Goal: Task Accomplishment & Management: Complete application form

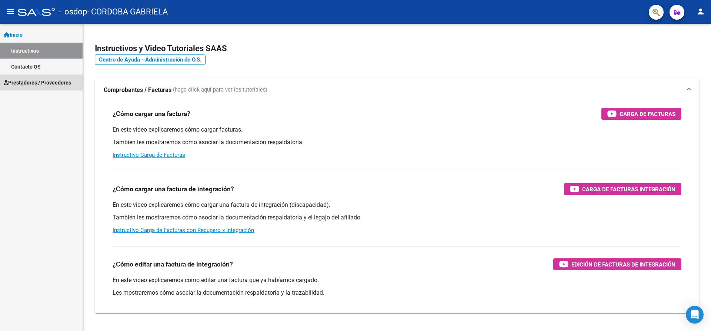
click at [40, 80] on span "Prestadores / Proveedores" at bounding box center [37, 82] width 67 height 8
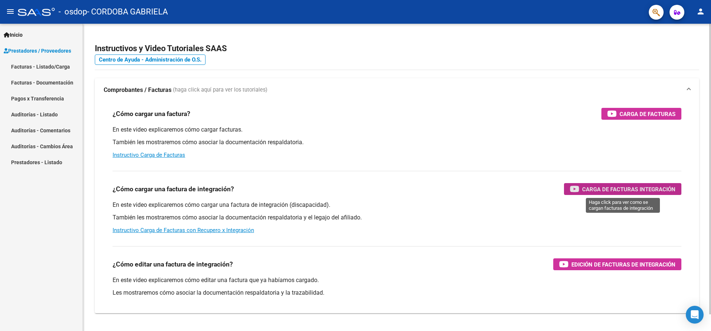
click at [645, 187] on span "Carga de Facturas Integración" at bounding box center [628, 188] width 93 height 9
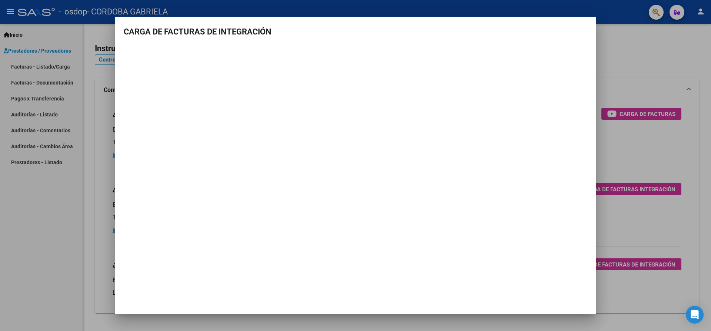
click at [576, 30] on h3 "CARGA DE FACTURAS DE INTEGRACIÓN" at bounding box center [355, 32] width 463 height 12
click at [591, 24] on mat-dialog-container "CARGA DE FACTURAS DE INTEGRACIÓN" at bounding box center [355, 166] width 481 height 298
click at [584, 20] on mat-dialog-container "CARGA DE FACTURAS DE INTEGRACIÓN" at bounding box center [355, 166] width 481 height 298
click at [12, 289] on div at bounding box center [355, 165] width 711 height 331
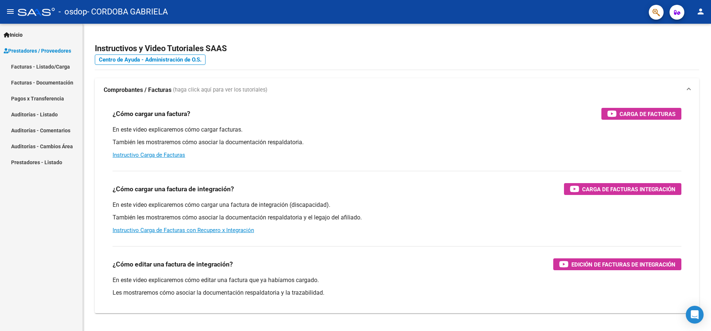
click at [50, 63] on link "Facturas - Listado/Carga" at bounding box center [41, 66] width 83 height 16
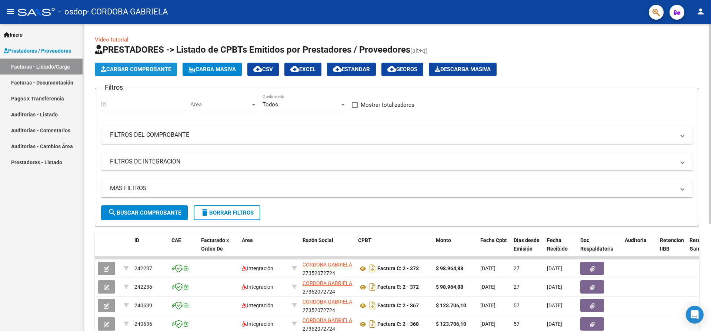
click at [147, 67] on span "Cargar Comprobante" at bounding box center [136, 69] width 70 height 7
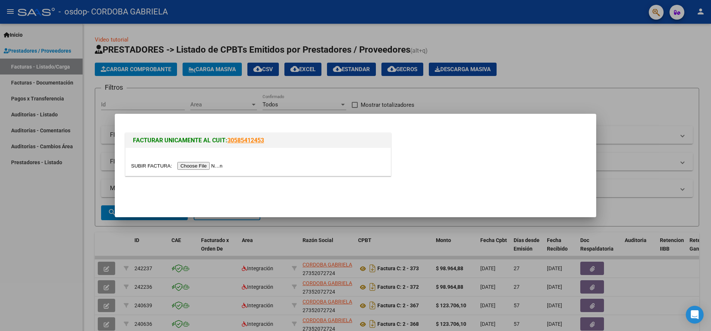
click at [193, 163] on input "file" at bounding box center [178, 166] width 94 height 8
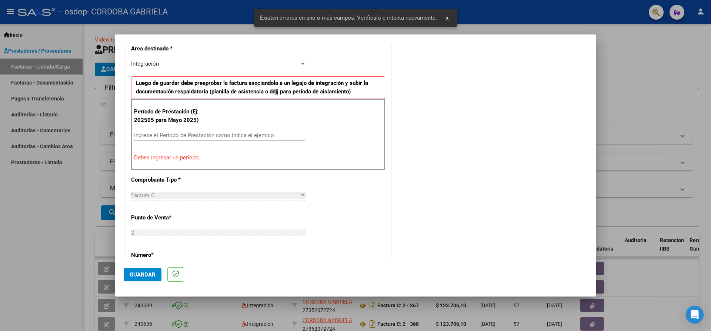
scroll to position [137, 0]
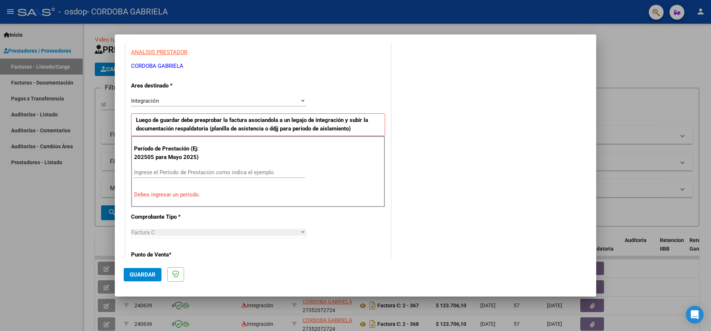
click at [172, 173] on input "Ingrese el Período de Prestación como indica el ejemplo" at bounding box center [219, 172] width 171 height 7
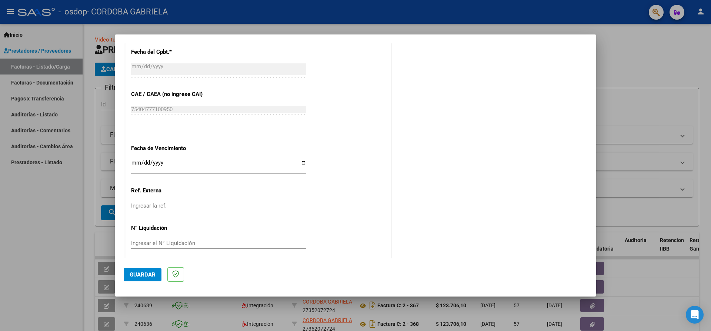
scroll to position [433, 0]
type input "202509"
click at [165, 161] on input "Ingresar la fecha" at bounding box center [218, 165] width 175 height 12
click at [302, 161] on input "Ingresar la fecha" at bounding box center [218, 165] width 175 height 12
type input "[DATE]"
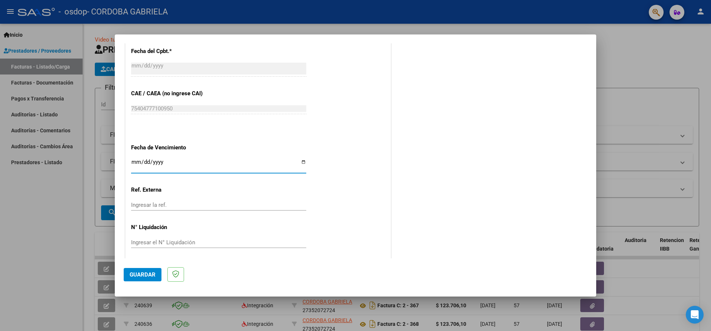
scroll to position [437, 0]
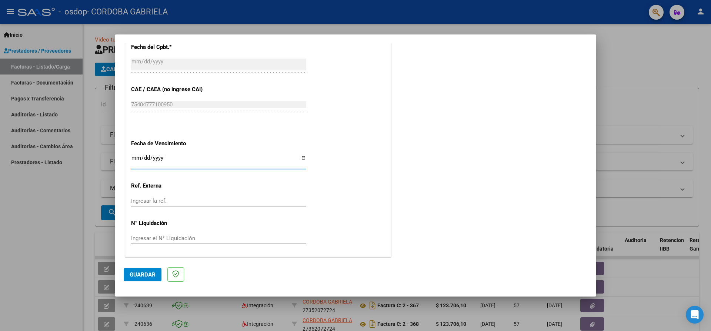
click at [140, 271] on span "Guardar" at bounding box center [143, 274] width 26 height 7
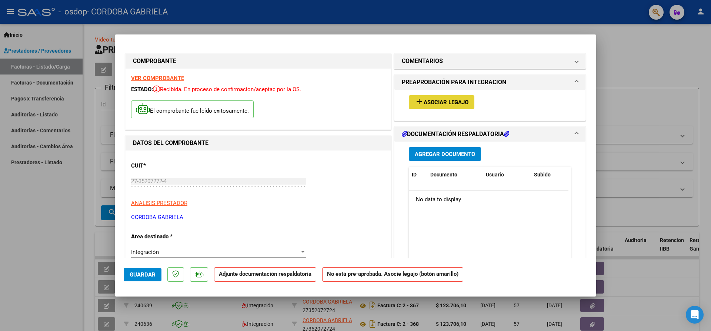
click at [439, 100] on span "Asociar Legajo" at bounding box center [445, 102] width 45 height 7
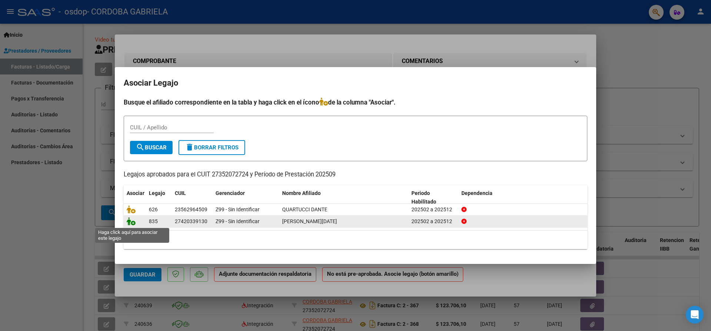
click at [133, 224] on icon at bounding box center [131, 221] width 9 height 8
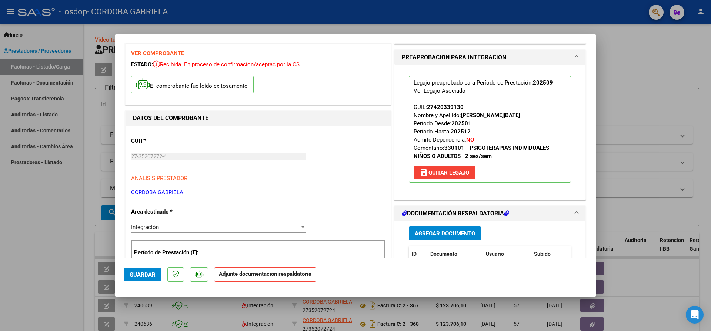
scroll to position [37, 0]
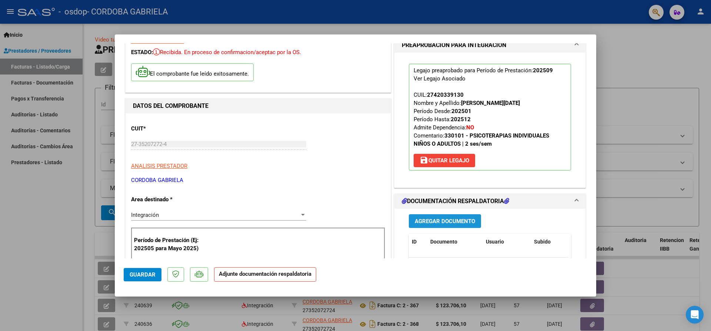
click at [445, 219] on span "Agregar Documento" at bounding box center [445, 221] width 60 height 7
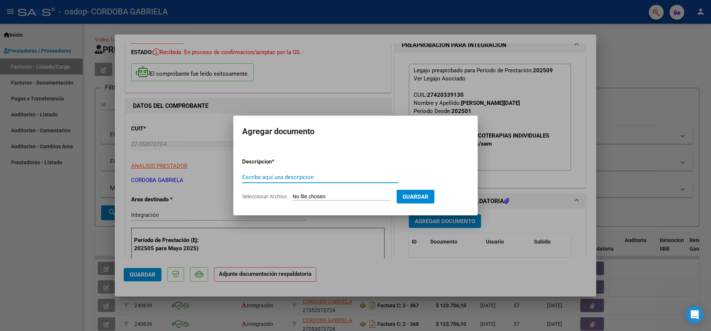
click at [295, 177] on input "Escriba aquí una descripcion" at bounding box center [320, 177] width 156 height 7
type input "Asistencia"
click at [338, 195] on input "Seleccionar Archivo" at bounding box center [341, 196] width 98 height 7
type input "C:\fakepath\asistencia [PERSON_NAME] [DATE].pdf"
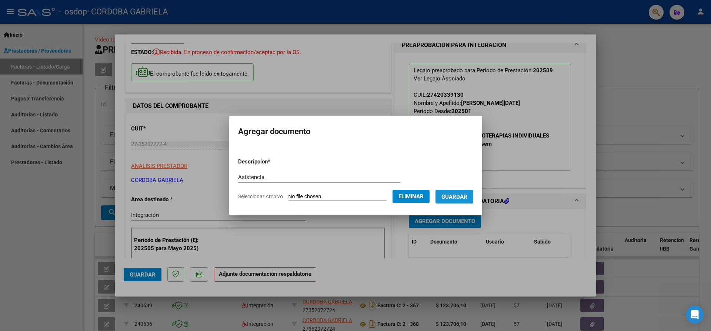
click at [462, 196] on span "Guardar" at bounding box center [454, 196] width 26 height 7
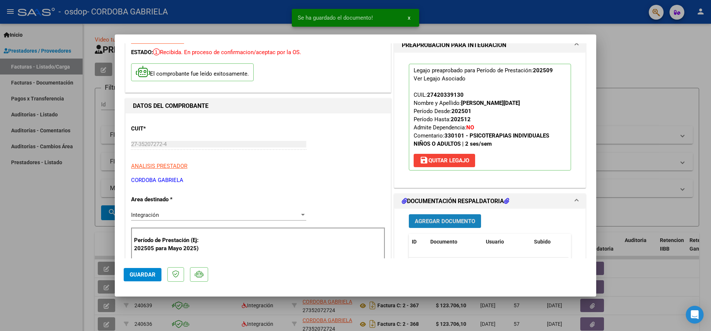
click at [452, 221] on span "Agregar Documento" at bounding box center [445, 221] width 60 height 7
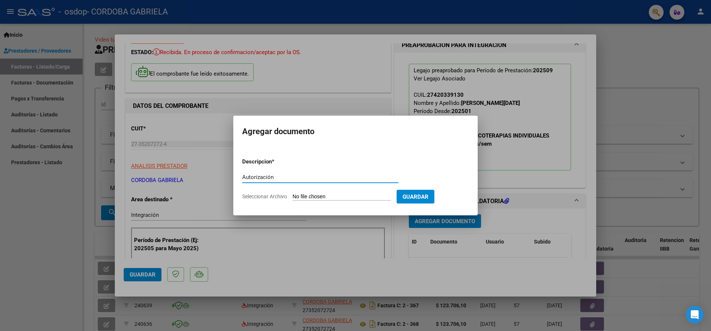
type input "Autorización"
click at [335, 194] on input "Seleccionar Archivo" at bounding box center [341, 196] width 98 height 7
type input "C:\fakepath\Morales 2025 autorización.pdf"
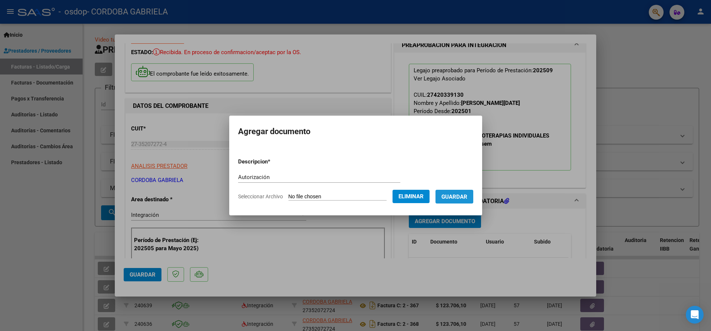
click at [467, 196] on span "Guardar" at bounding box center [454, 196] width 26 height 7
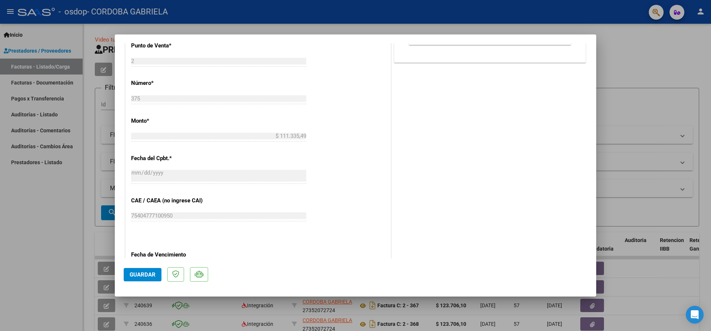
scroll to position [448, 0]
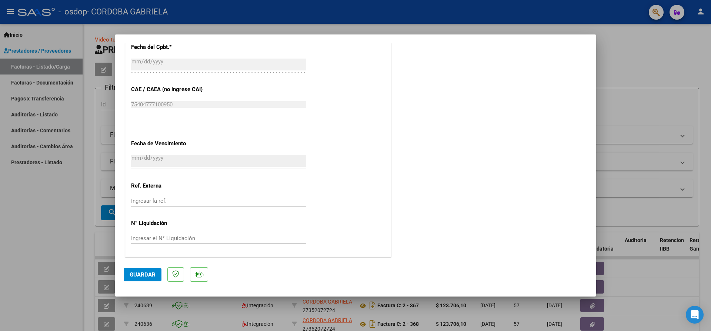
click at [137, 275] on span "Guardar" at bounding box center [143, 274] width 26 height 7
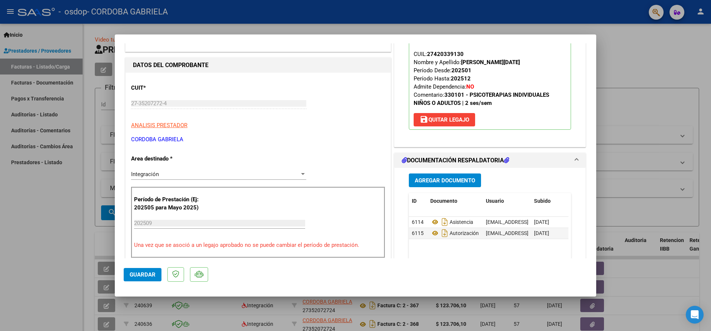
scroll to position [0, 0]
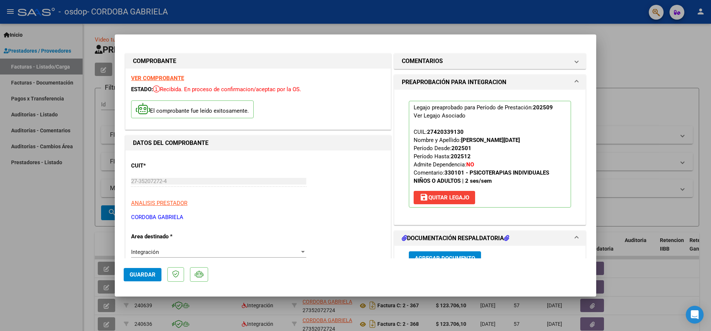
click at [585, 41] on mat-dialog-container "COMPROBANTE VER COMPROBANTE ESTADO: Recibida. En proceso de confirmacion/acepta…" at bounding box center [355, 165] width 481 height 262
click at [414, 30] on div at bounding box center [355, 165] width 711 height 331
type input "$ 0,00"
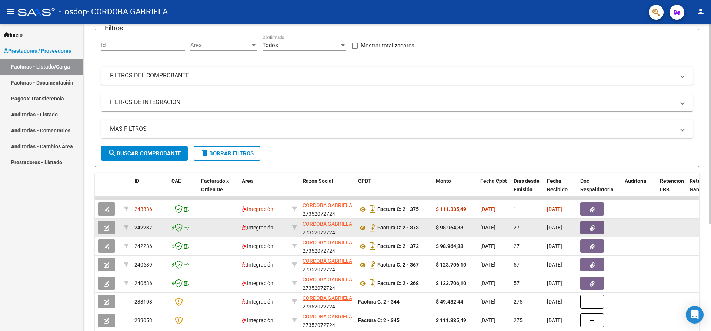
scroll to position [74, 0]
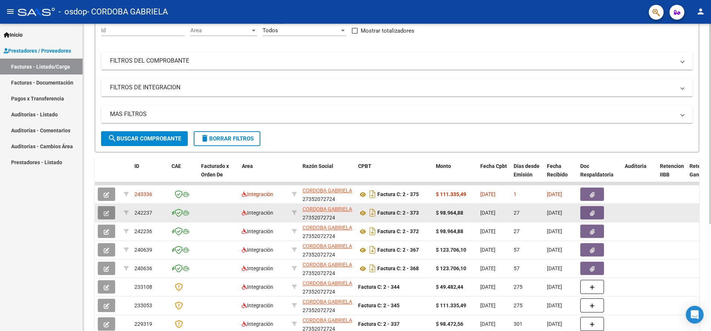
click at [106, 212] on icon "button" at bounding box center [107, 213] width 6 height 6
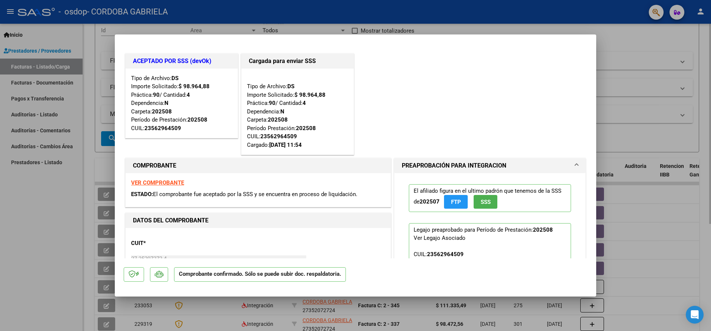
click at [631, 92] on div at bounding box center [355, 165] width 711 height 331
type input "$ 0,00"
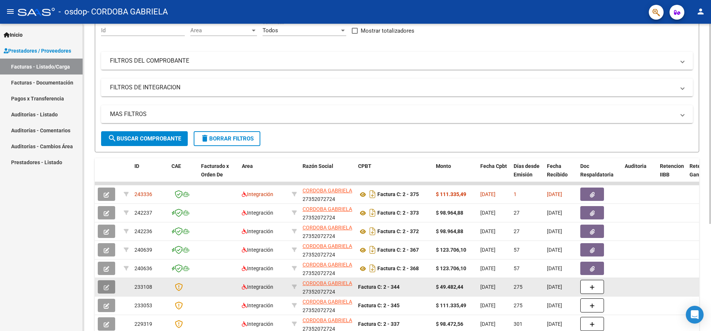
click at [105, 288] on icon "button" at bounding box center [107, 287] width 6 height 6
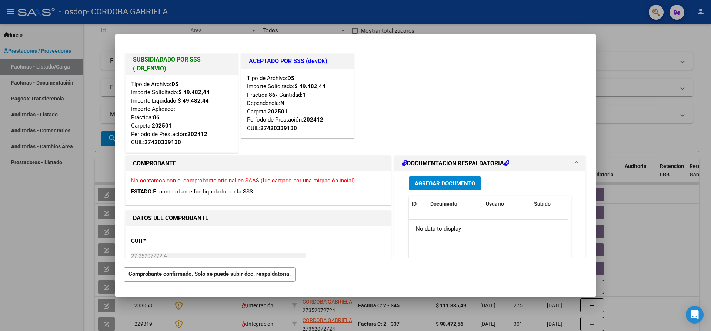
click at [624, 110] on div at bounding box center [355, 165] width 711 height 331
type input "$ 0,00"
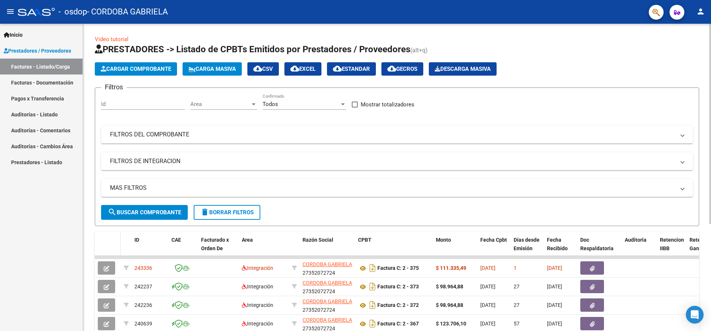
scroll to position [0, 0]
click at [151, 68] on span "Cargar Comprobante" at bounding box center [136, 69] width 70 height 7
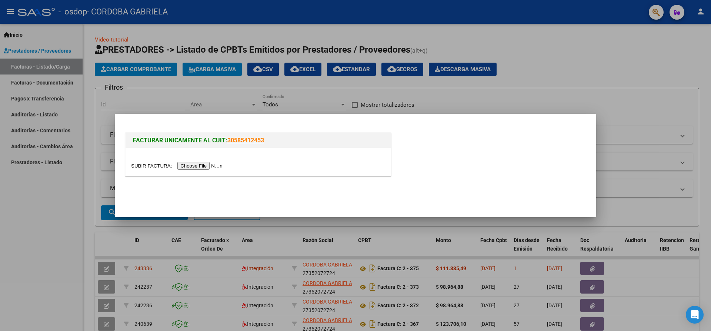
click at [201, 165] on input "file" at bounding box center [178, 166] width 94 height 8
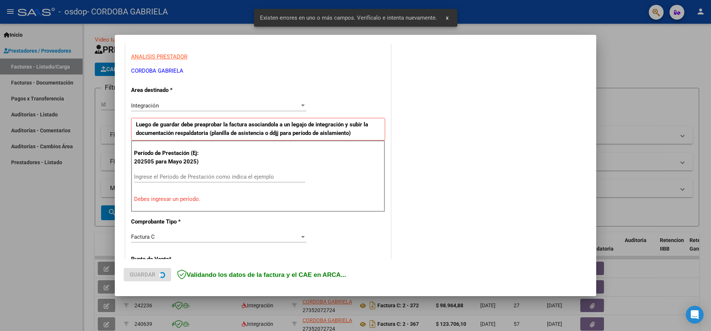
scroll to position [137, 0]
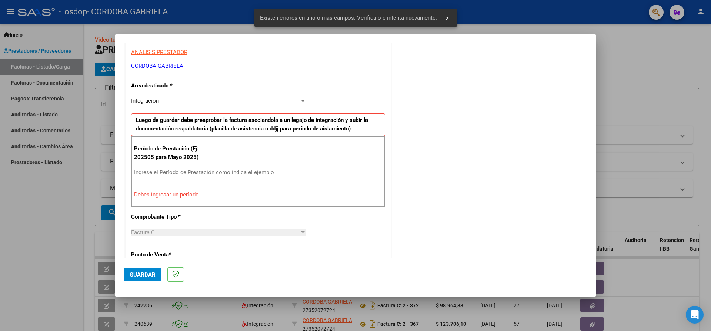
click at [163, 173] on input "Ingrese el Período de Prestación como indica el ejemplo" at bounding box center [219, 172] width 171 height 7
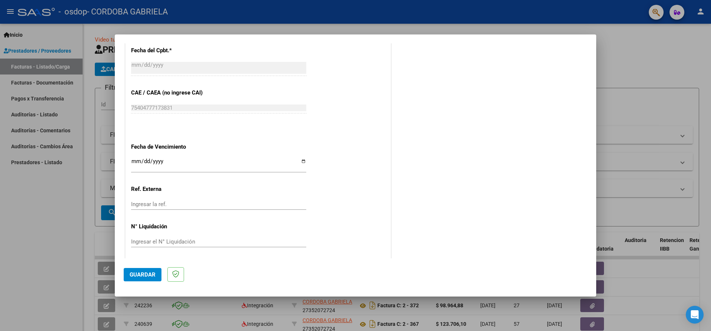
scroll to position [437, 0]
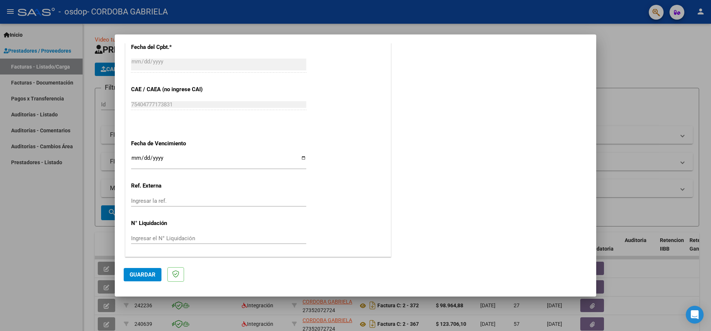
type input "202509"
click at [301, 158] on input "Ingresar la fecha" at bounding box center [218, 161] width 175 height 12
type input "[DATE]"
click at [138, 271] on span "Guardar" at bounding box center [143, 274] width 26 height 7
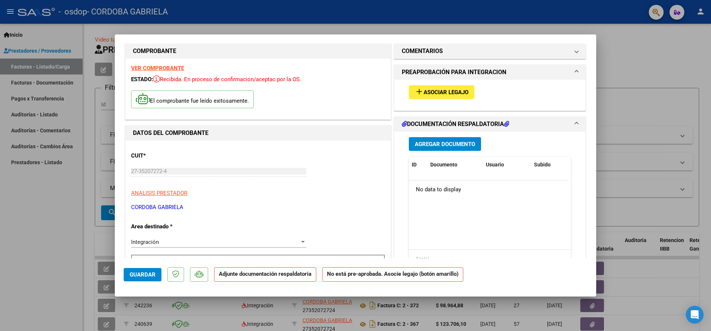
scroll to position [0, 0]
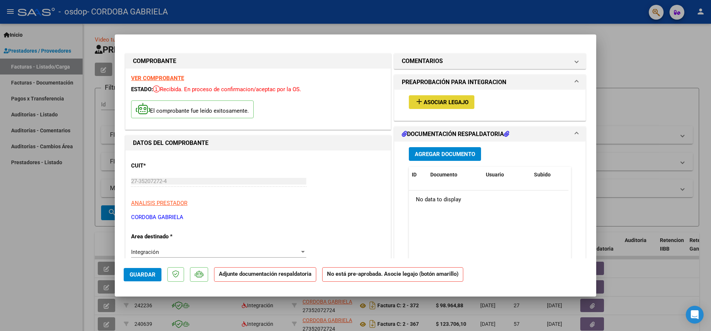
click at [447, 104] on span "Asociar Legajo" at bounding box center [445, 102] width 45 height 7
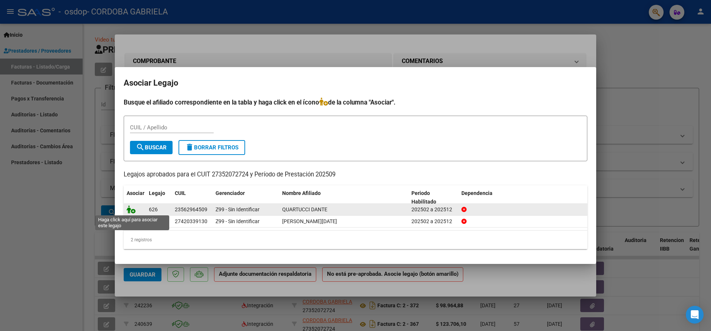
click at [132, 208] on icon at bounding box center [131, 209] width 9 height 8
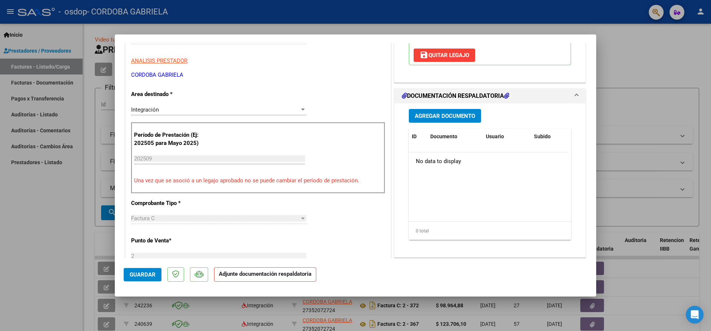
scroll to position [148, 0]
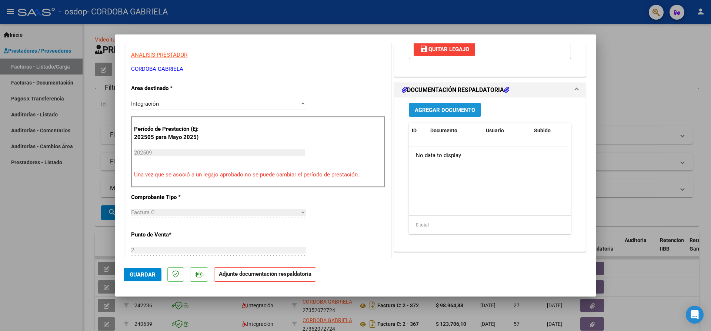
click at [456, 110] on span "Agregar Documento" at bounding box center [445, 110] width 60 height 7
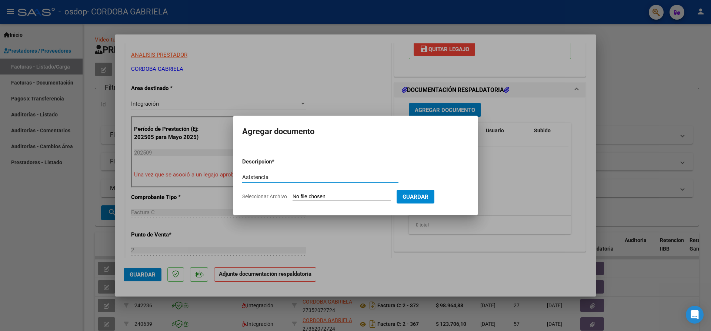
type input "Asistencia"
click at [323, 193] on input "Seleccionar Archivo" at bounding box center [341, 196] width 98 height 7
type input "C:\fakepath\asistencia Quartucci [DATE].pdf"
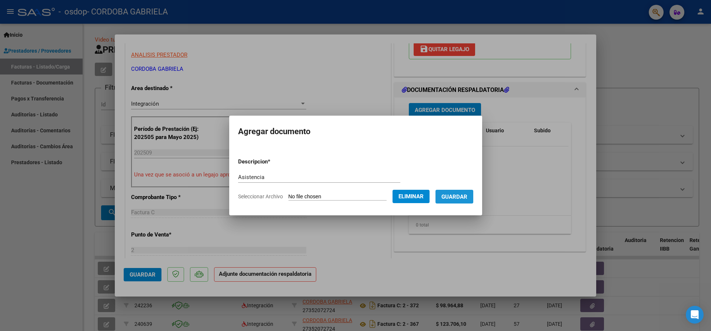
click at [464, 199] on span "Guardar" at bounding box center [454, 196] width 26 height 7
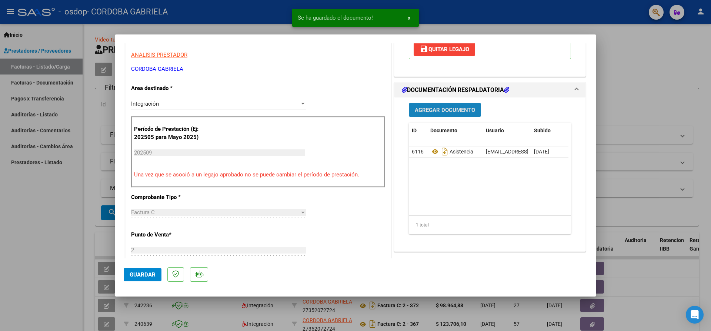
click at [439, 107] on span "Agregar Documento" at bounding box center [445, 110] width 60 height 7
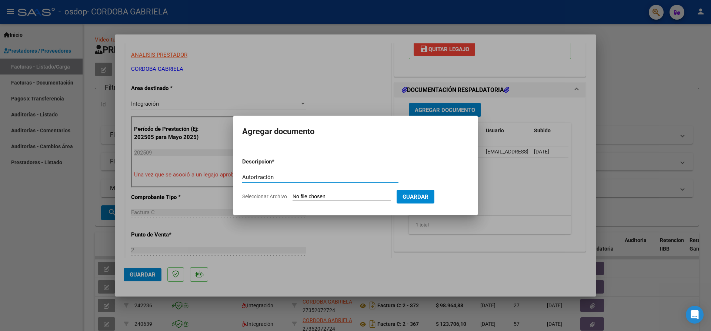
type input "Autorización"
click at [341, 195] on input "Seleccionar Archivo" at bounding box center [341, 196] width 98 height 7
type input "C:\fakepath\Autorización Quartucci 2025.pdf"
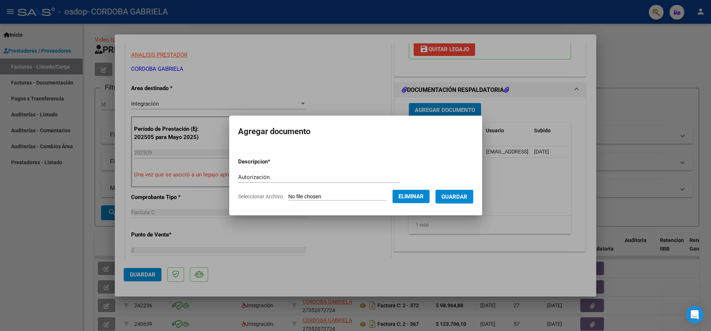
click at [456, 198] on span "Guardar" at bounding box center [454, 196] width 26 height 7
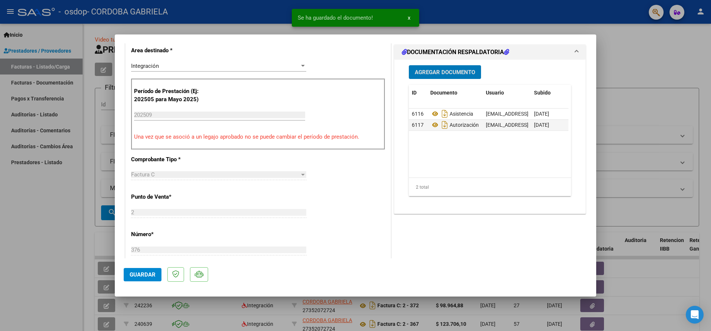
scroll to position [222, 0]
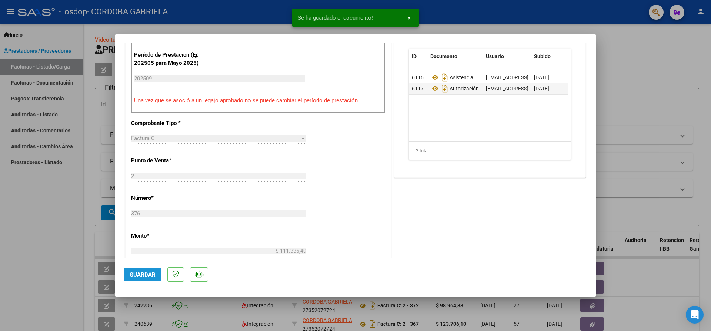
click at [136, 276] on span "Guardar" at bounding box center [143, 274] width 26 height 7
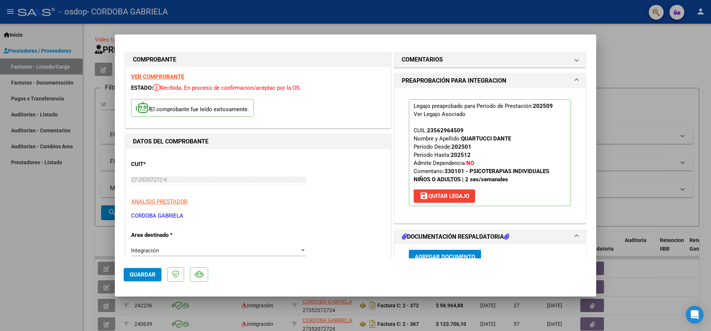
scroll to position [0, 0]
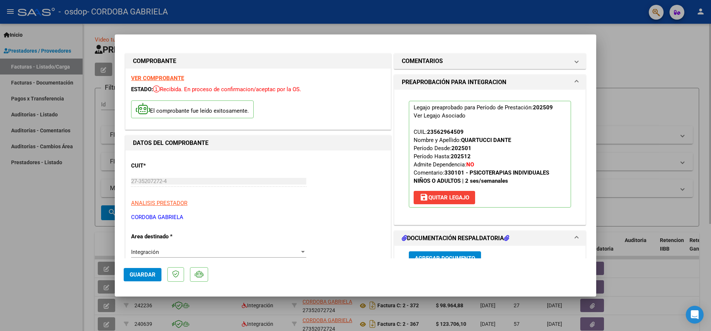
click at [676, 59] on div at bounding box center [355, 165] width 711 height 331
type input "$ 0,00"
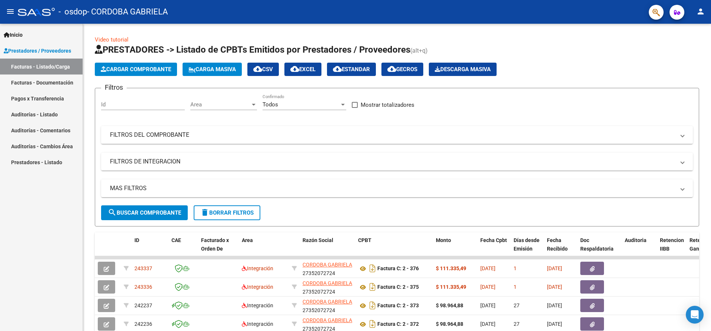
click at [700, 7] on mat-icon "person" at bounding box center [700, 11] width 9 height 9
click at [691, 49] on button "exit_to_app Salir" at bounding box center [685, 49] width 45 height 18
